Goal: Find specific page/section: Find specific page/section

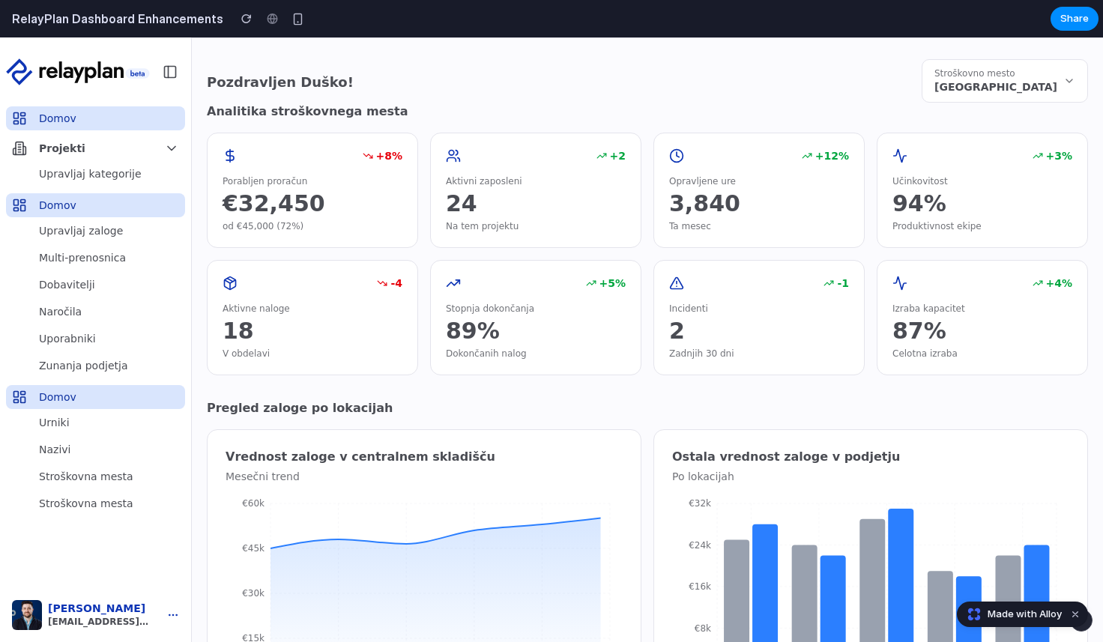
drag, startPoint x: 847, startPoint y: 10, endPoint x: 751, endPoint y: 26, distance: 96.4
click at [751, 26] on section "RelayPlan Dashboard Enhancements Share" at bounding box center [549, 18] width 1098 height 37
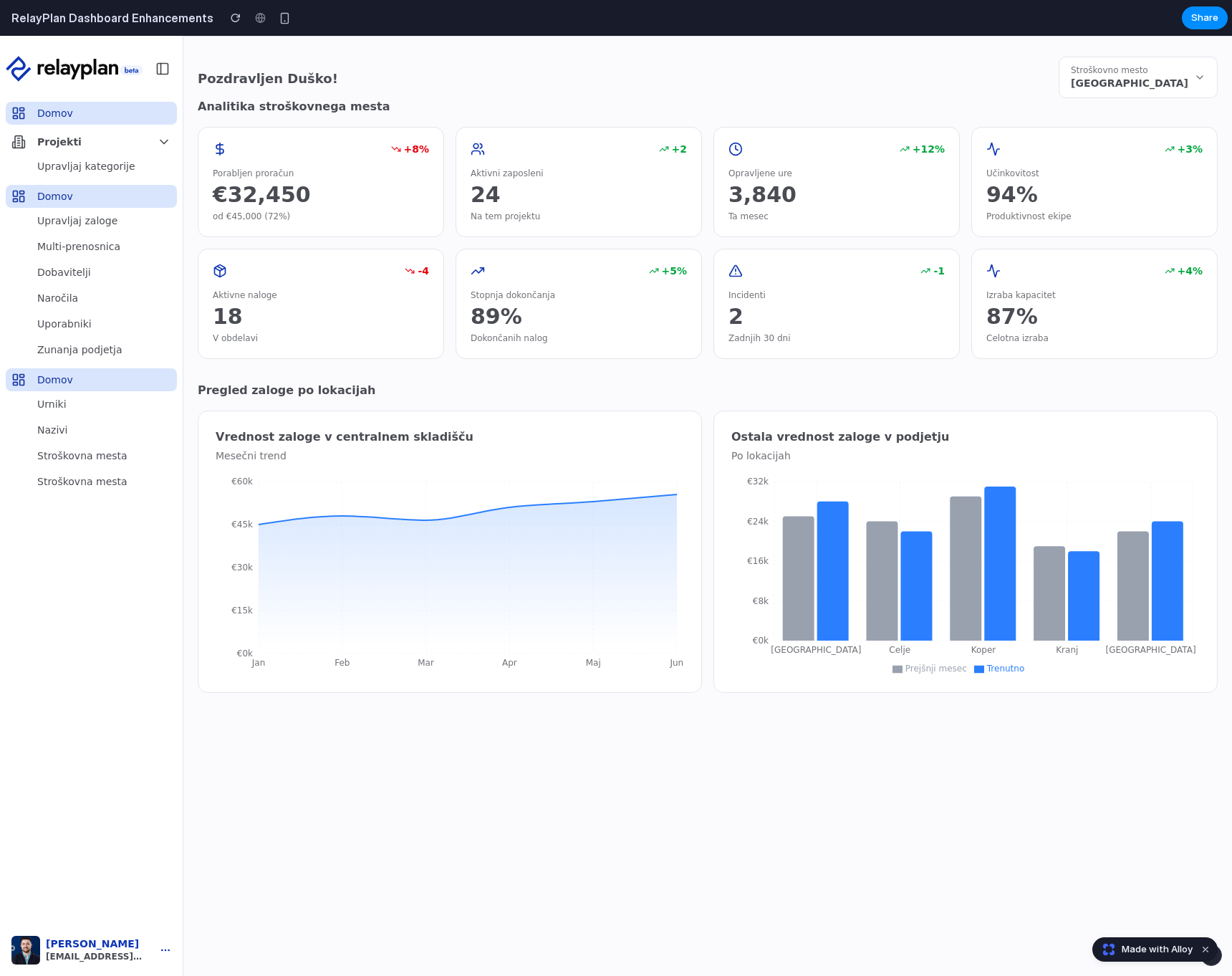
click at [64, 167] on span "Upravljaj kategorije" at bounding box center [86, 166] width 99 height 14
click at [69, 218] on span "Upravljaj zaloge" at bounding box center [77, 220] width 80 height 14
click at [61, 255] on link "Multi-prenosnica" at bounding box center [91, 247] width 171 height 23
click at [68, 291] on span "Naročila" at bounding box center [57, 298] width 41 height 14
click at [1054, 90] on button "Stroškovno mesto [GEOGRAPHIC_DATA]" at bounding box center [1138, 77] width 159 height 41
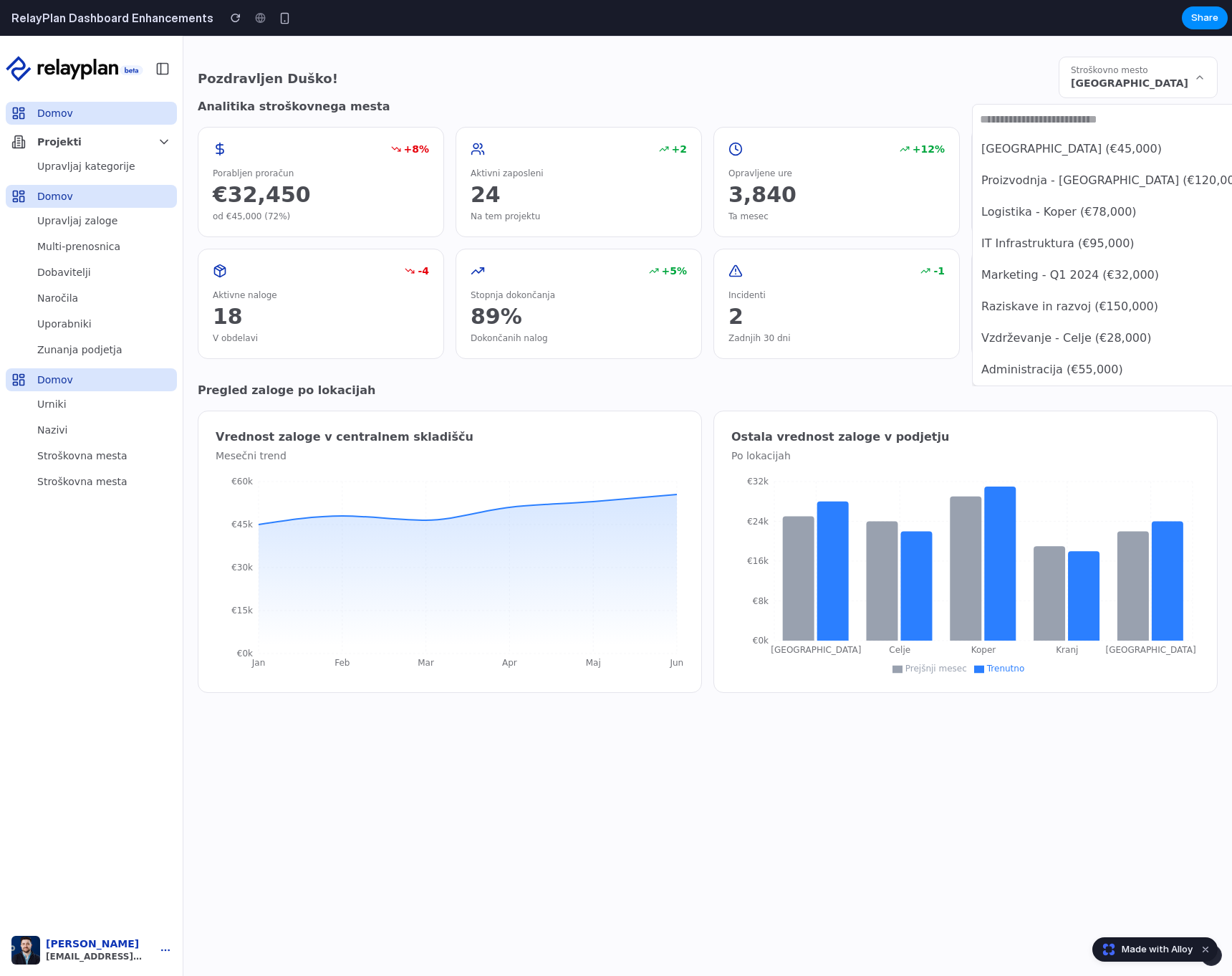
click at [1054, 189] on span "Proizvodnja - [GEOGRAPHIC_DATA] (€120,000)" at bounding box center [1113, 181] width 265 height 17
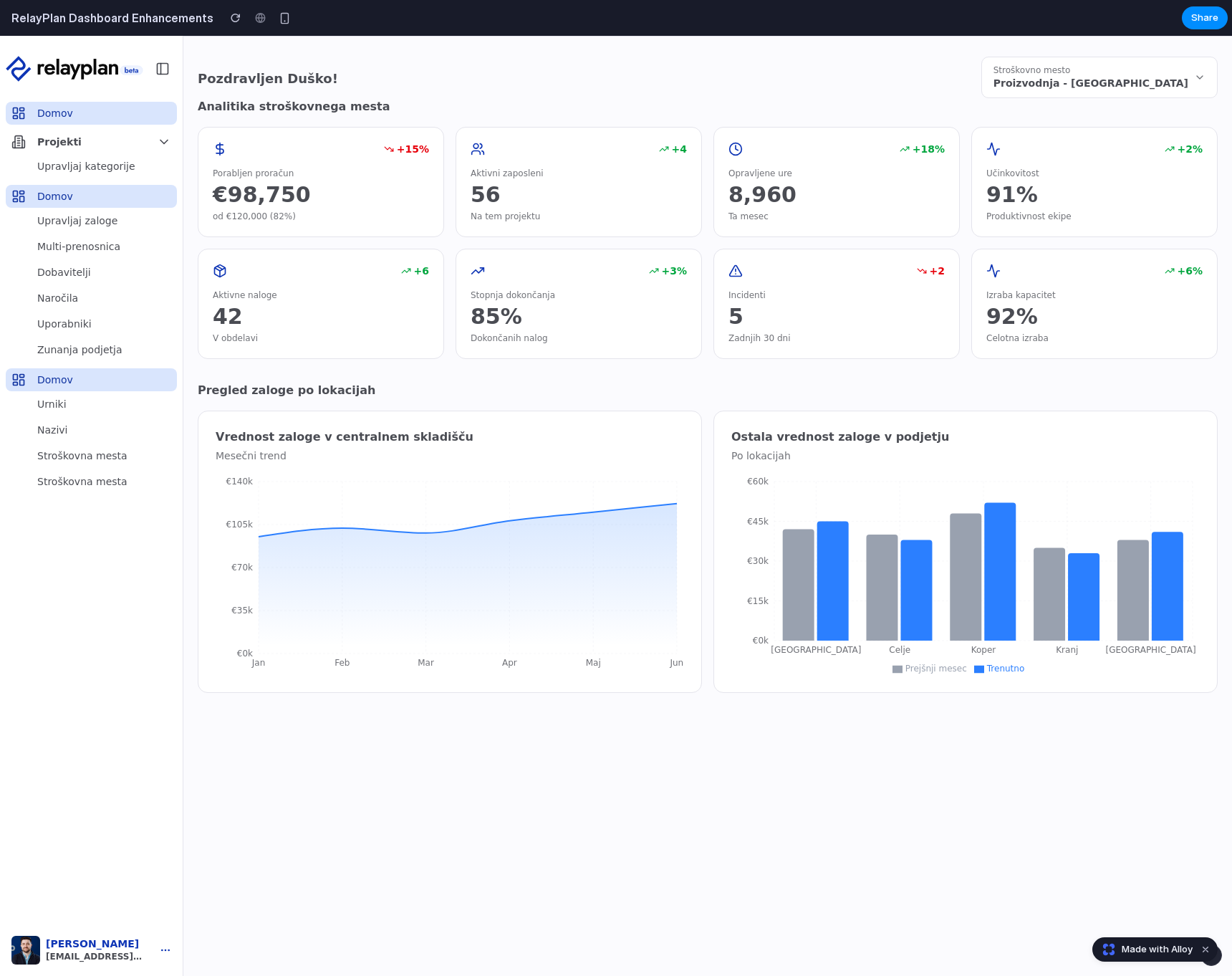
click at [1054, 84] on span "Proizvodnja - [GEOGRAPHIC_DATA]" at bounding box center [1091, 82] width 195 height 14
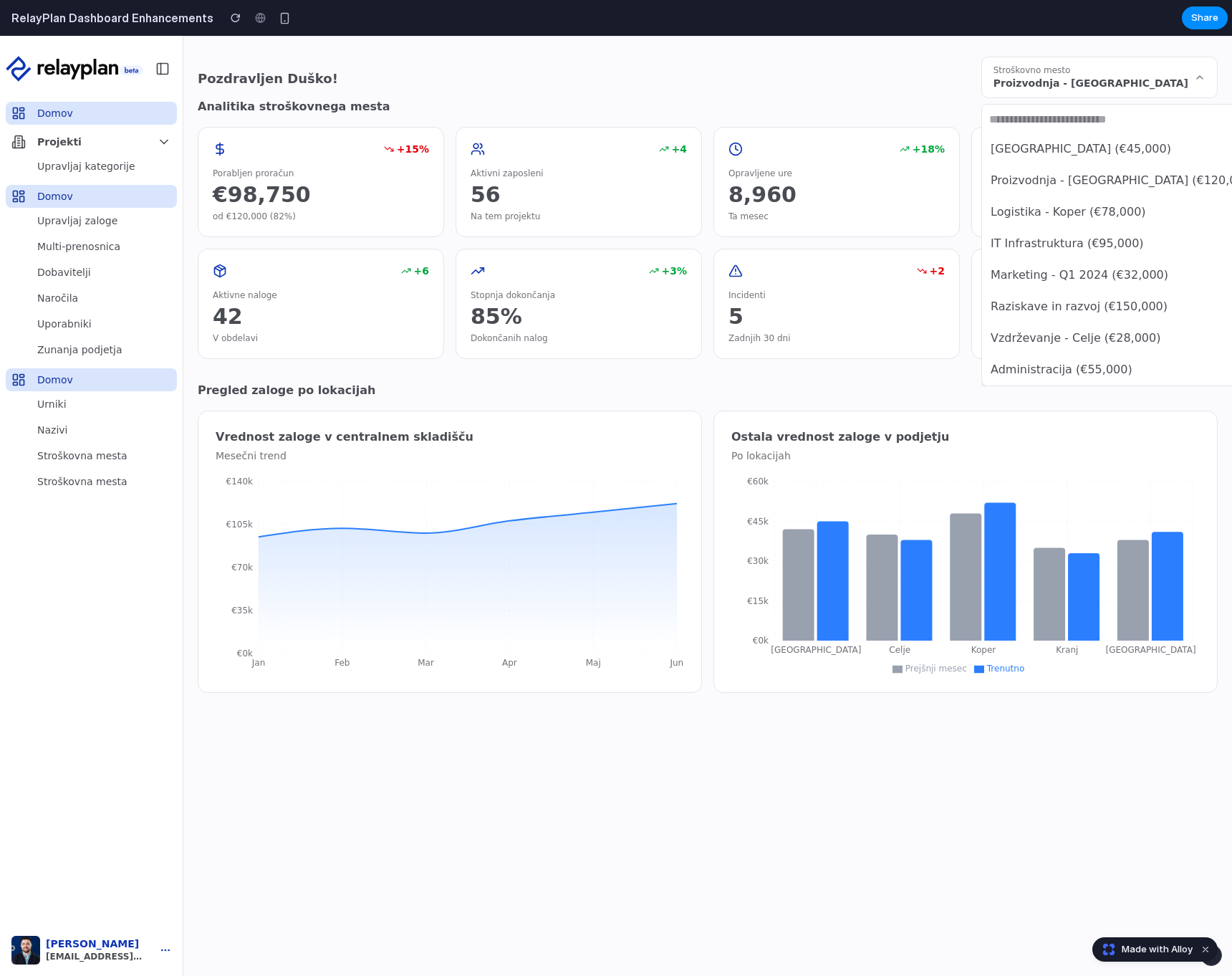
click at [1054, 285] on li "Marketing - Q1 2024 (€32,000)" at bounding box center [1136, 275] width 303 height 24
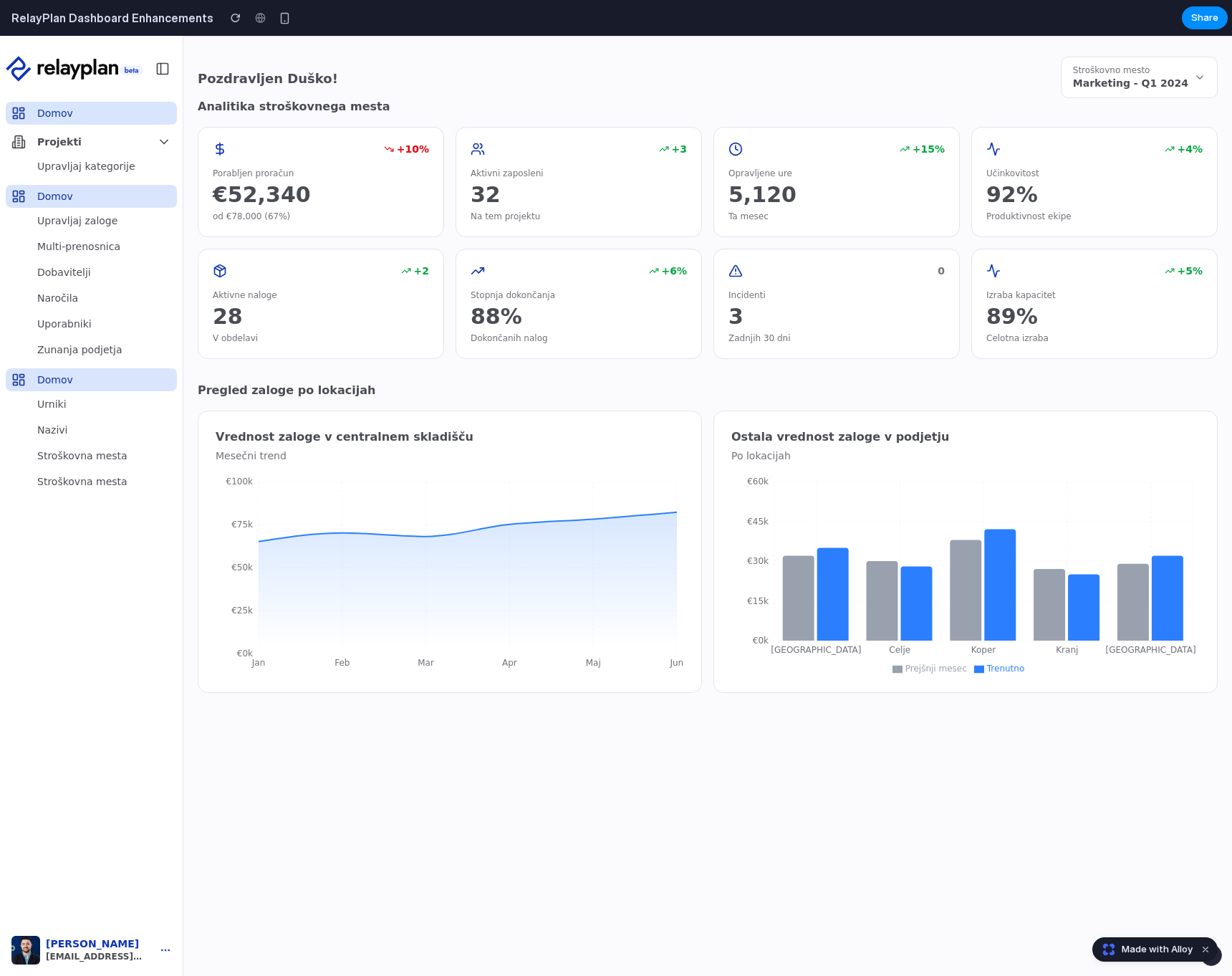
click at [292, 87] on h5 "Pozdravljen Duško!" at bounding box center [268, 78] width 141 height 20
click at [170, 71] on button at bounding box center [163, 68] width 23 height 20
click at [44, 141] on span "Projekti" at bounding box center [59, 142] width 44 height 14
click at [59, 172] on span "Upravljaj kategorije" at bounding box center [86, 166] width 99 height 14
click at [510, 114] on h6 "Analitika stroškovnega mesta" at bounding box center [708, 107] width 1021 height 17
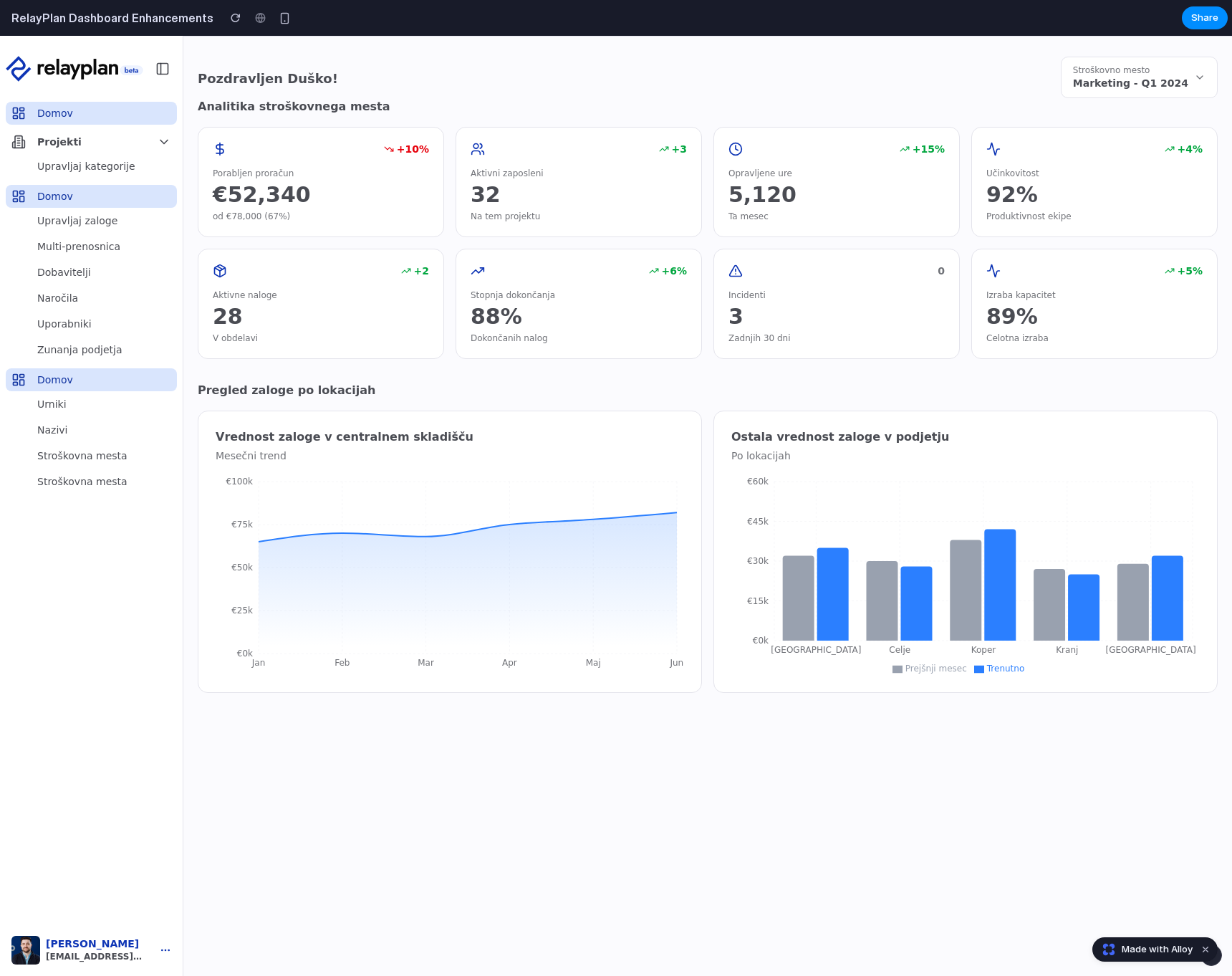
click at [735, 270] on icon at bounding box center [736, 271] width 14 height 14
click at [83, 295] on link "Naročila" at bounding box center [91, 299] width 171 height 23
click at [58, 273] on span "Dobavitelji" at bounding box center [64, 272] width 54 height 14
click at [1054, 613] on button "Dismiss watermark" at bounding box center [1206, 950] width 17 height 17
click at [91, 613] on span "[PERSON_NAME]" at bounding box center [96, 944] width 99 height 12
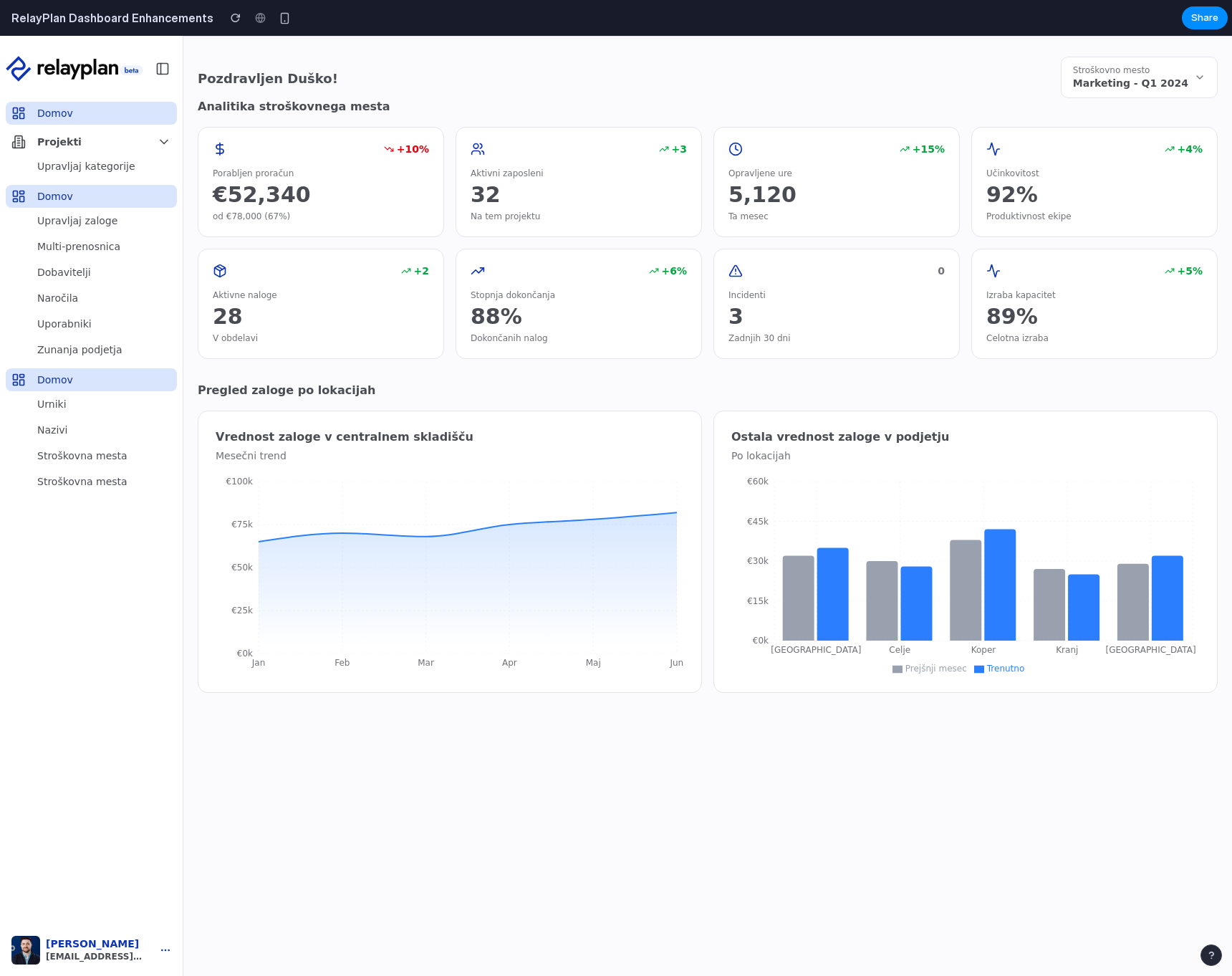
click at [169, 613] on circle "button" at bounding box center [168, 950] width 1 height 1
click at [1054, 102] on h6 "Analitika stroškovnega mesta" at bounding box center [708, 107] width 1021 height 17
click at [1054, 80] on span "Marketing - Q1 2024" at bounding box center [1131, 82] width 116 height 14
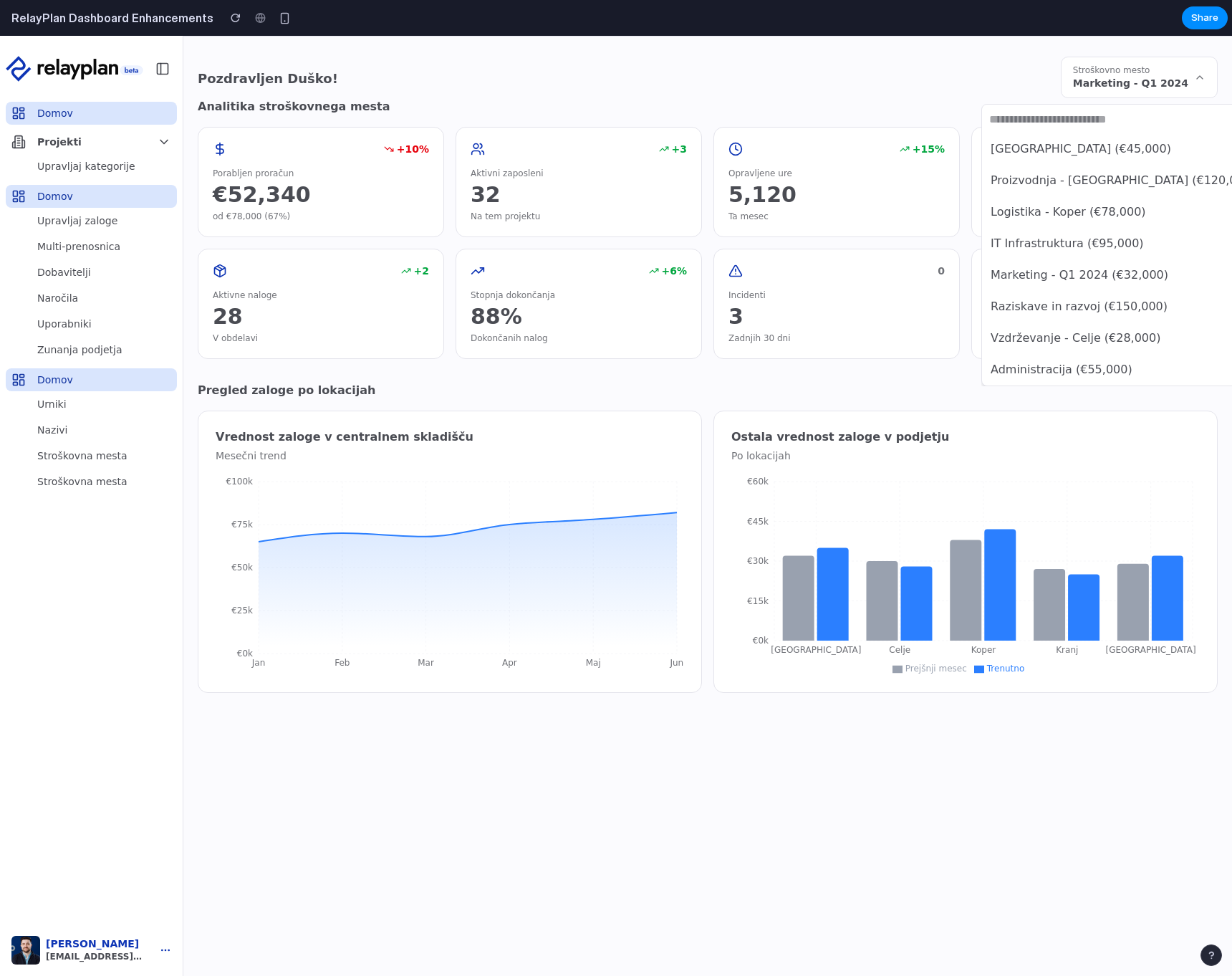
click at [1038, 346] on span "Vzdrževanje - Celje (€28,000)" at bounding box center [1076, 339] width 170 height 17
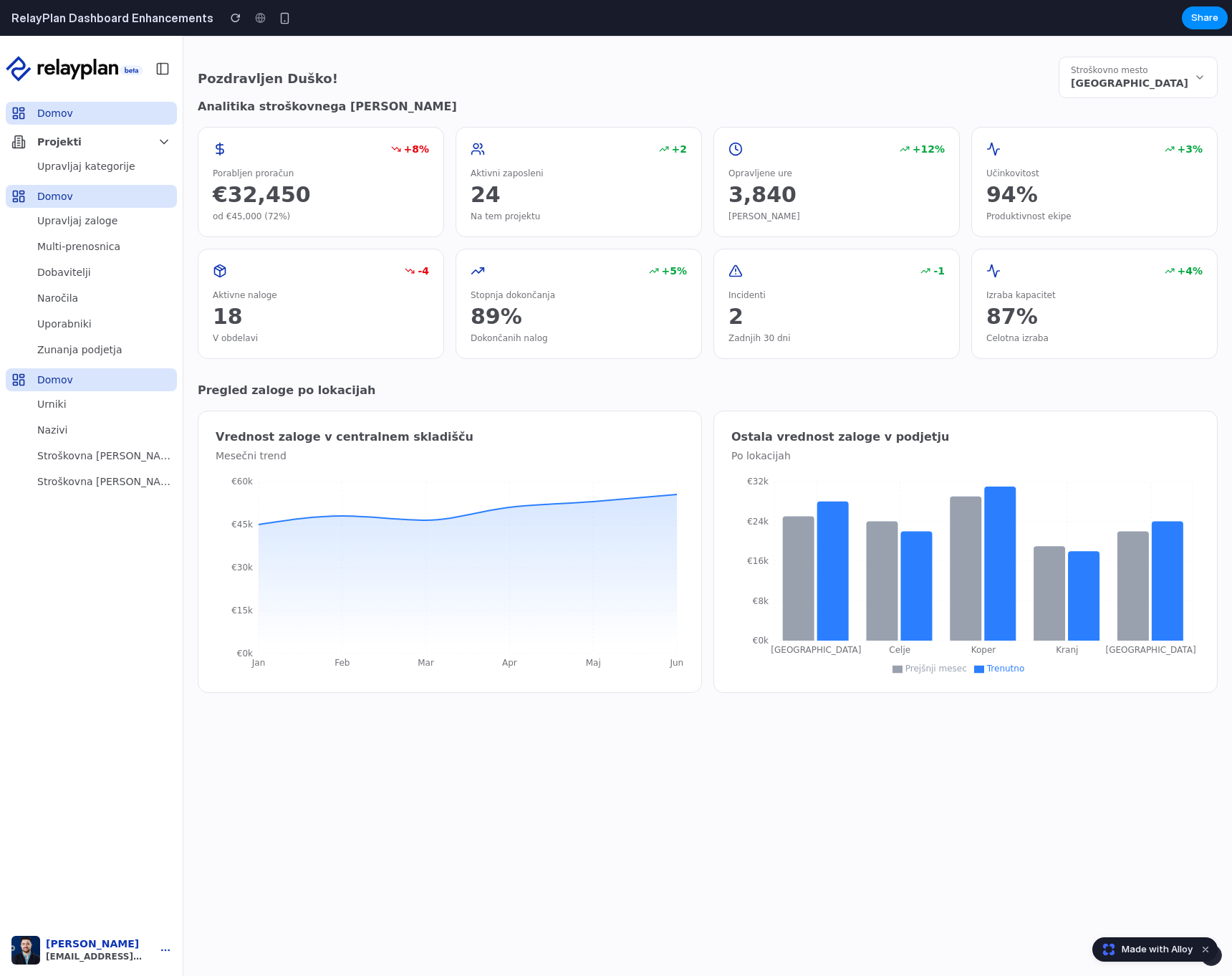
click at [777, 107] on h6 "Analitika stroškovnega mesta" at bounding box center [708, 107] width 1021 height 17
click at [1054, 107] on h6 "Analitika stroškovnega mesta" at bounding box center [708, 107] width 1021 height 17
click at [1054, 86] on span "[GEOGRAPHIC_DATA]" at bounding box center [1130, 82] width 118 height 14
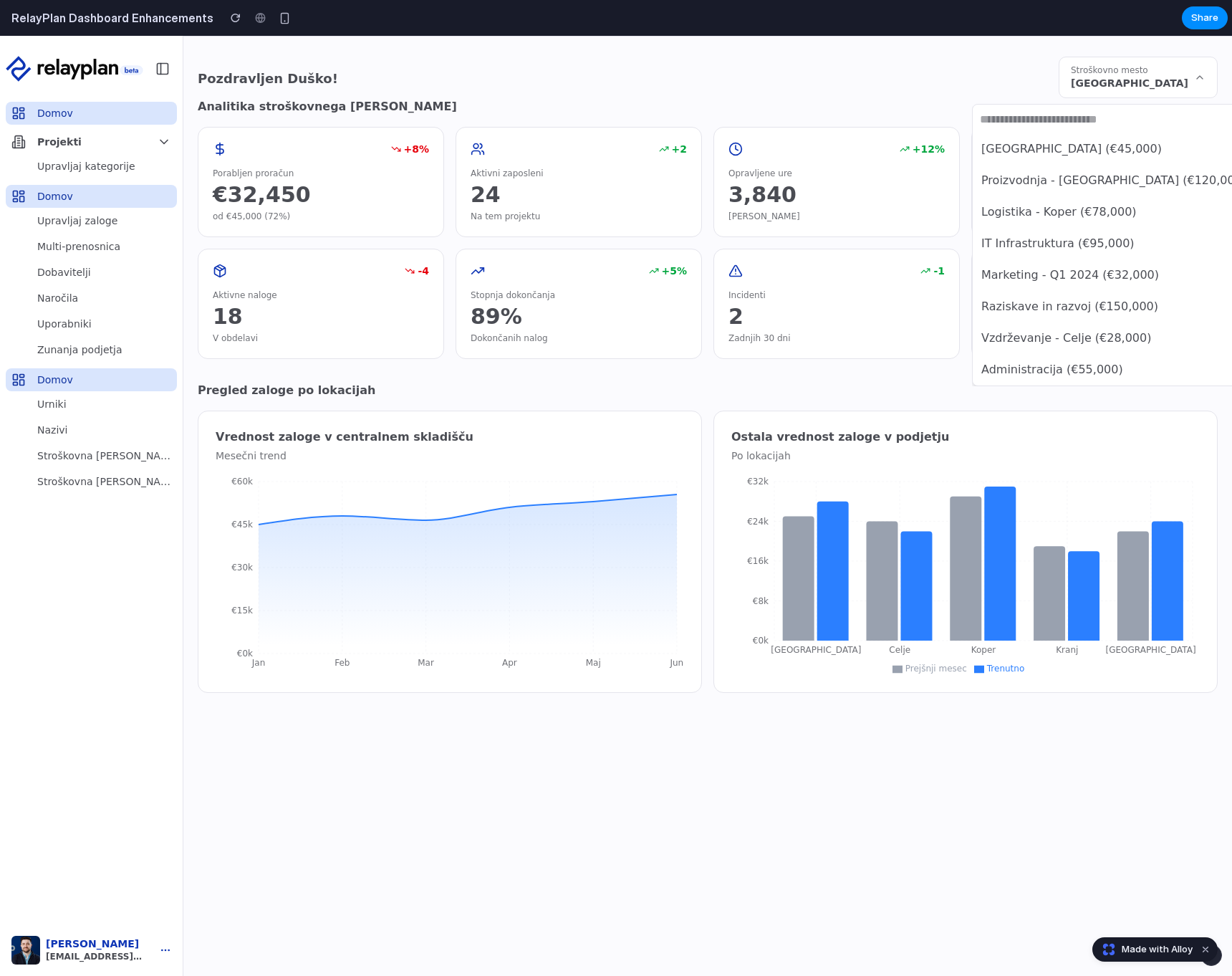
click at [1054, 211] on span "Logistika - Koper (€78,000)" at bounding box center [1059, 212] width 156 height 17
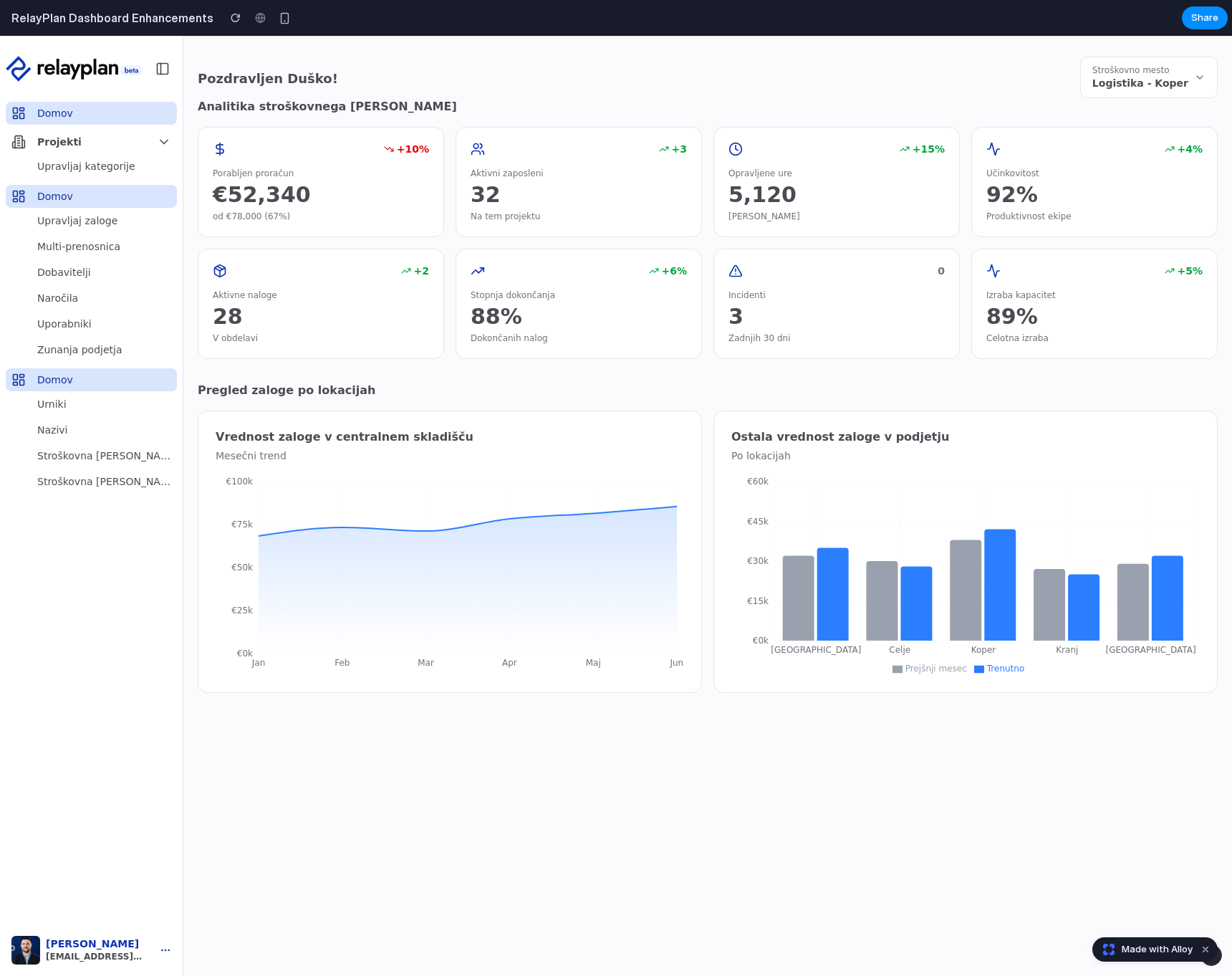
click at [892, 80] on div "Pozdravljen Duško! Stroškovno mesto Logistika - Koper" at bounding box center [708, 77] width 1021 height 41
click at [1054, 83] on span "Logistika - Koper" at bounding box center [1140, 82] width 96 height 14
